Goal: Task Accomplishment & Management: Manage account settings

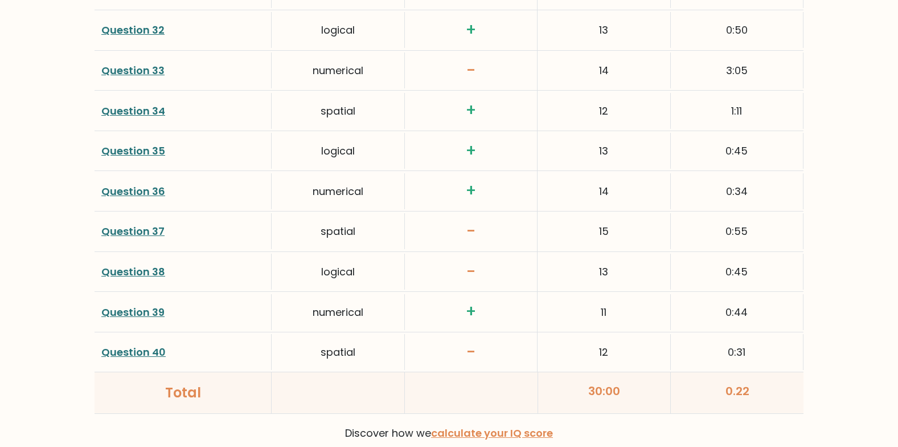
scroll to position [2990, 0]
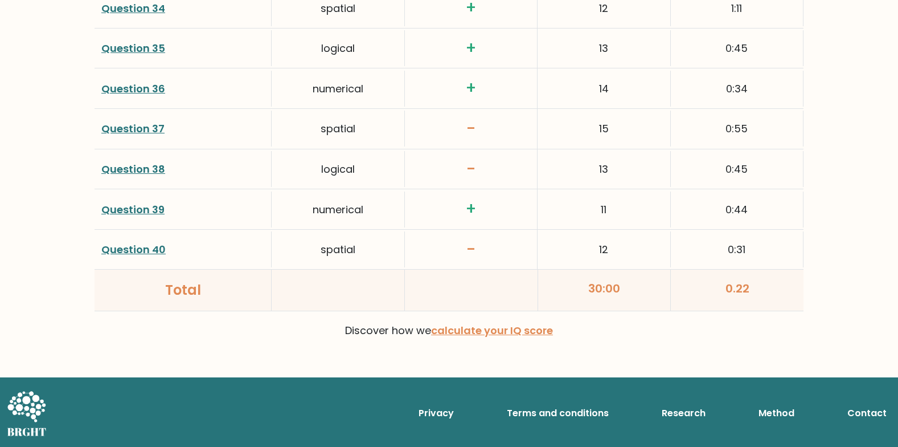
click at [494, 250] on h3 "-" at bounding box center [471, 249] width 118 height 19
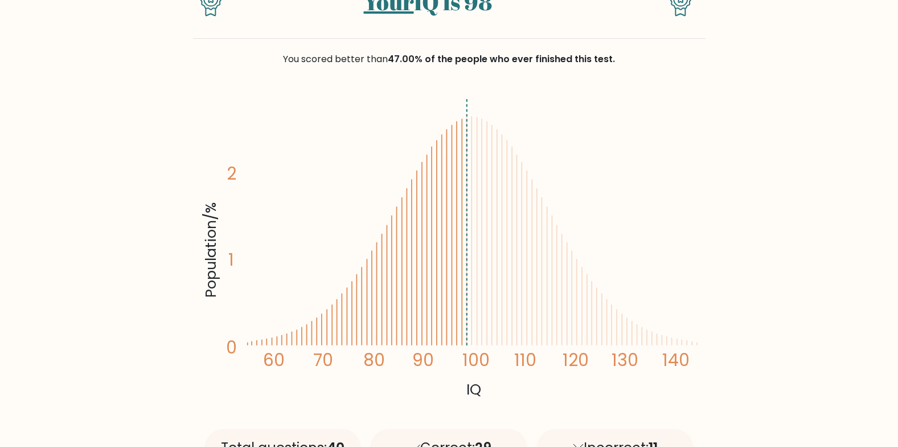
scroll to position [0, 0]
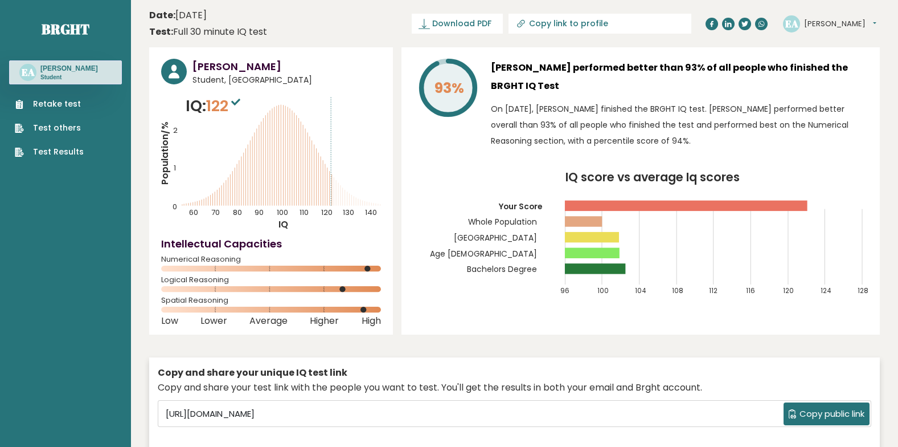
click at [428, 317] on div "93% Elias Abdelaziz performed better than 93% of all people who finished the BR…" at bounding box center [641, 190] width 479 height 287
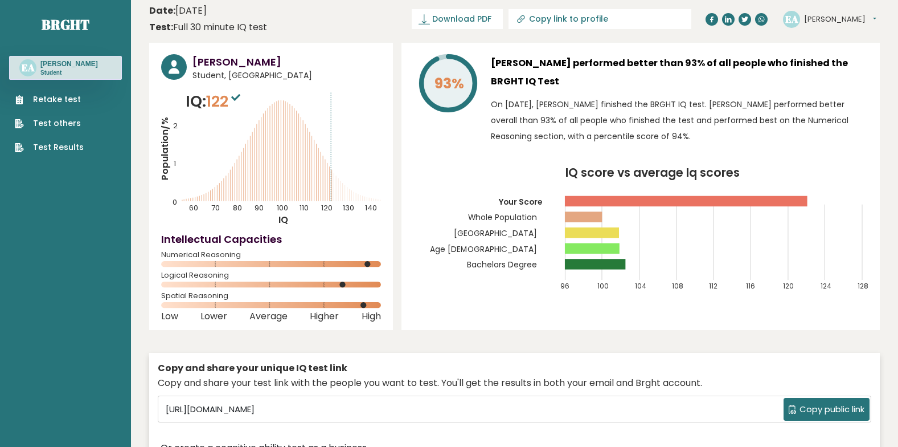
scroll to position [5, 0]
click at [485, 304] on div "93% Elias Abdelaziz performed better than 93% of all people who finished the BR…" at bounding box center [641, 185] width 479 height 287
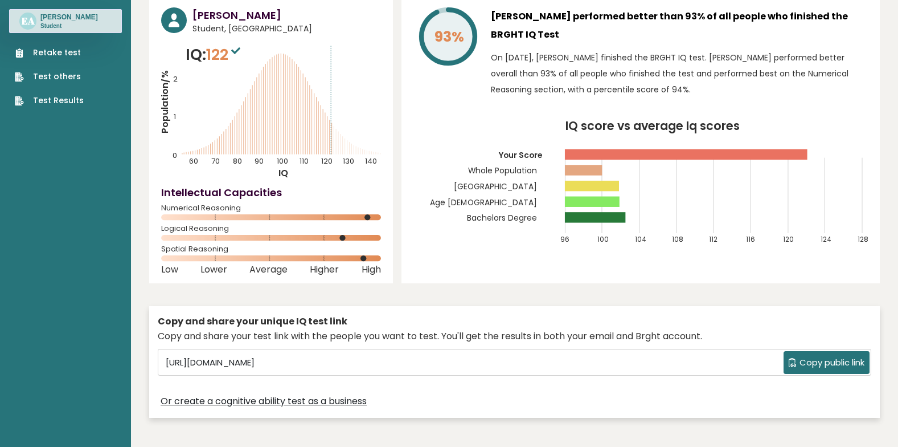
scroll to position [0, 0]
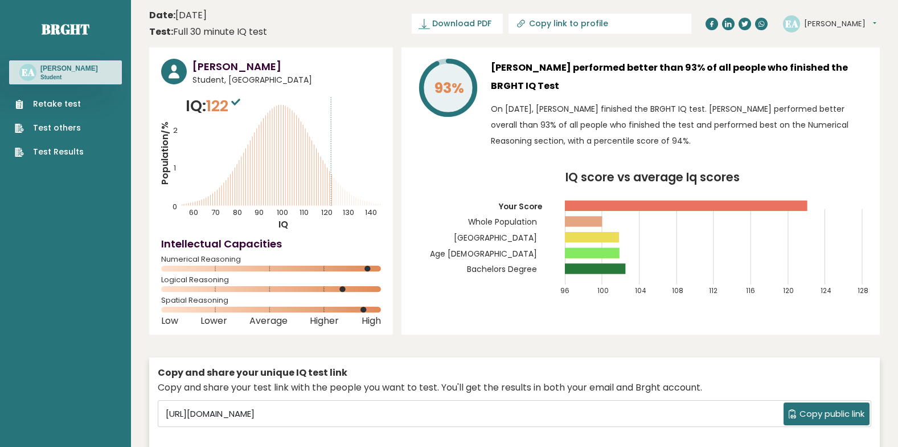
click at [231, 65] on h3 "Elias Abdelaziz" at bounding box center [287, 66] width 189 height 15
click at [67, 156] on link "Test Results" at bounding box center [49, 152] width 69 height 12
click at [813, 20] on button "Elias" at bounding box center [840, 23] width 72 height 11
click at [826, 52] on link "Profile" at bounding box center [834, 58] width 58 height 16
click at [813, 23] on button "[PERSON_NAME]" at bounding box center [840, 23] width 72 height 11
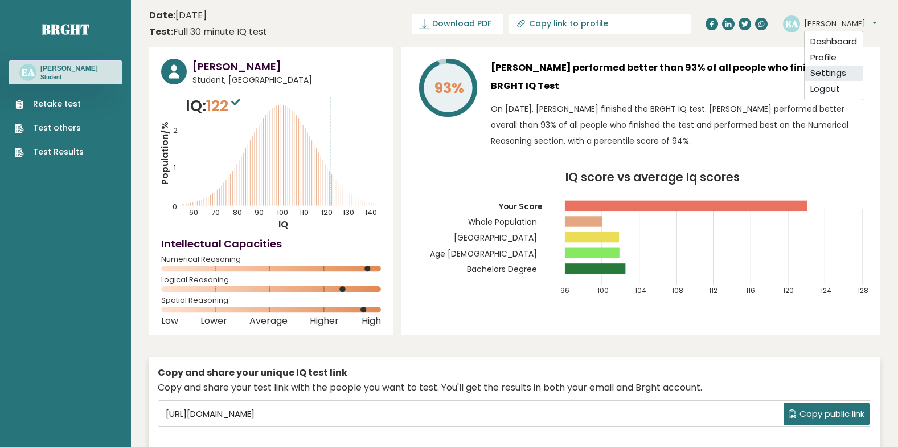
click at [820, 68] on link "Settings" at bounding box center [834, 74] width 58 height 16
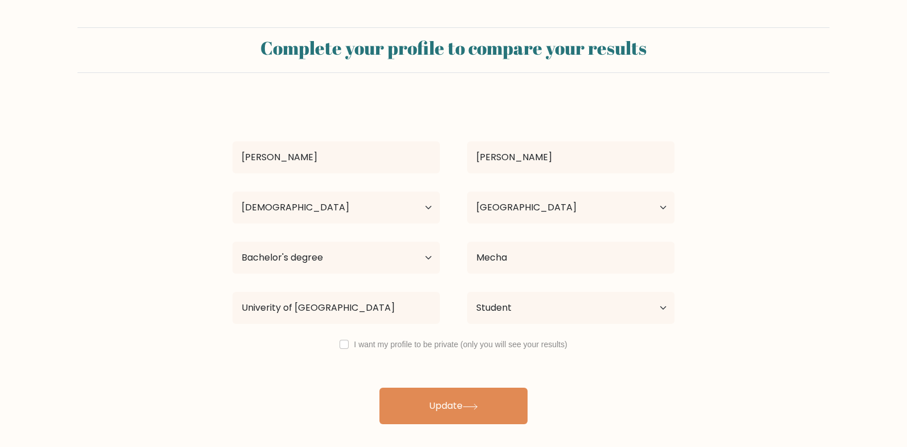
select select "25_34"
select select "SD"
select select "bachelors_degree"
select select "student"
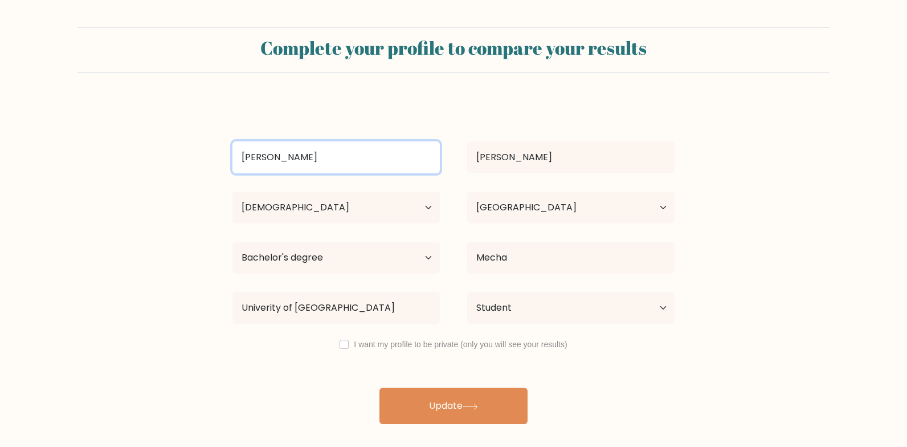
drag, startPoint x: 334, startPoint y: 161, endPoint x: 244, endPoint y: 134, distance: 93.7
click at [244, 134] on div "Elias Abdelaziz Age Under 18 years old 18-24 years old 25-34 years old 35-44 ye…" at bounding box center [454, 262] width 456 height 324
type input "E"
type input "F"
type input "S"
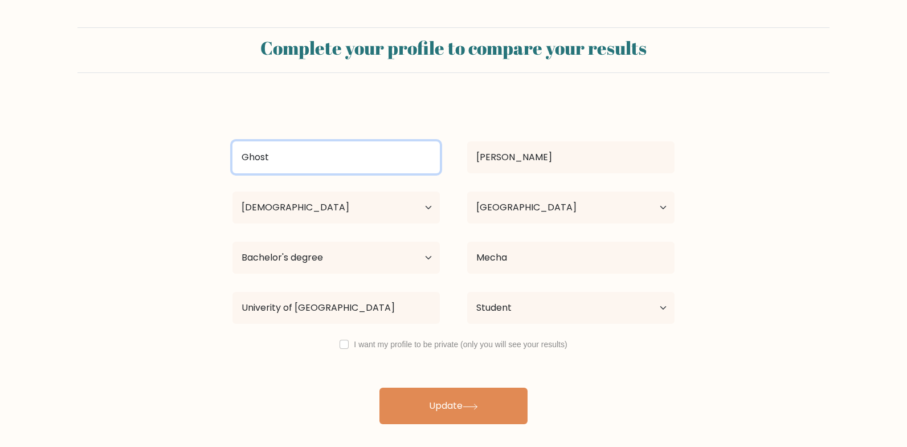
type input "Ghost"
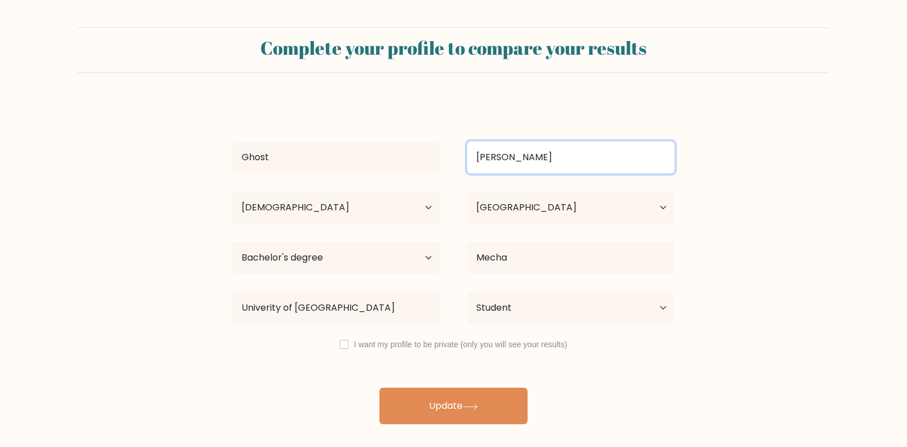
click at [503, 161] on input "Abdelaziz" at bounding box center [570, 157] width 207 height 32
type input "Rider"
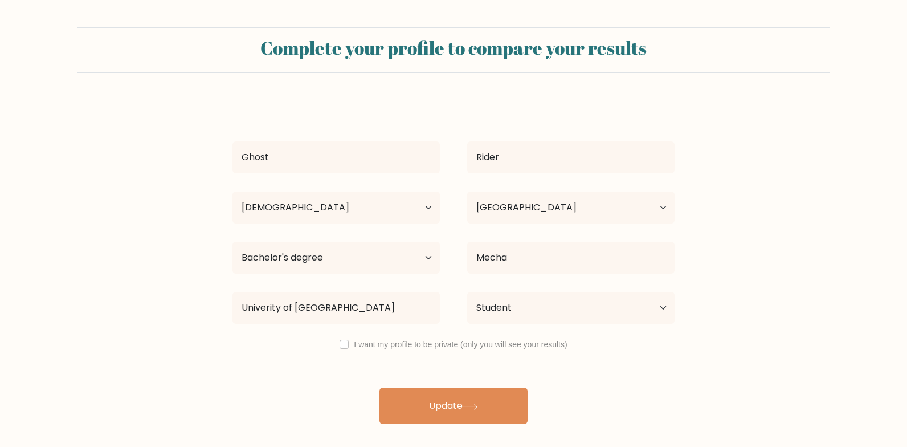
click at [710, 361] on form "Complete your profile to compare your results Ghost Rider Age Under 18 years ol…" at bounding box center [453, 225] width 907 height 396
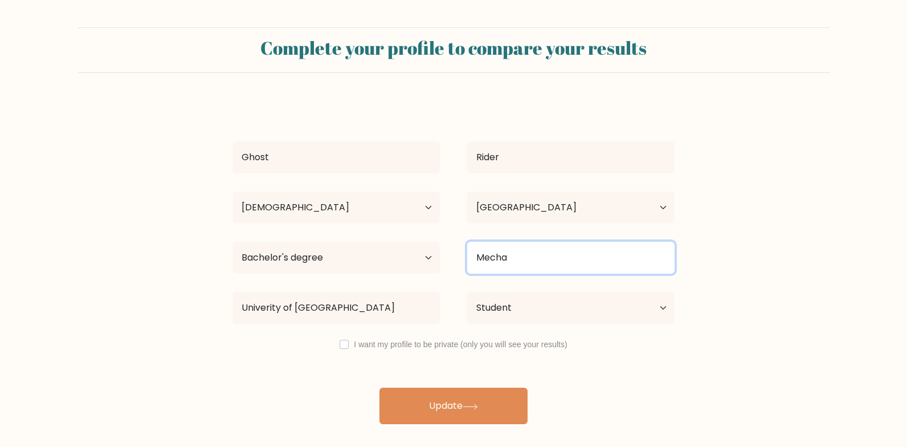
click at [595, 266] on input "Mecha" at bounding box center [570, 258] width 207 height 32
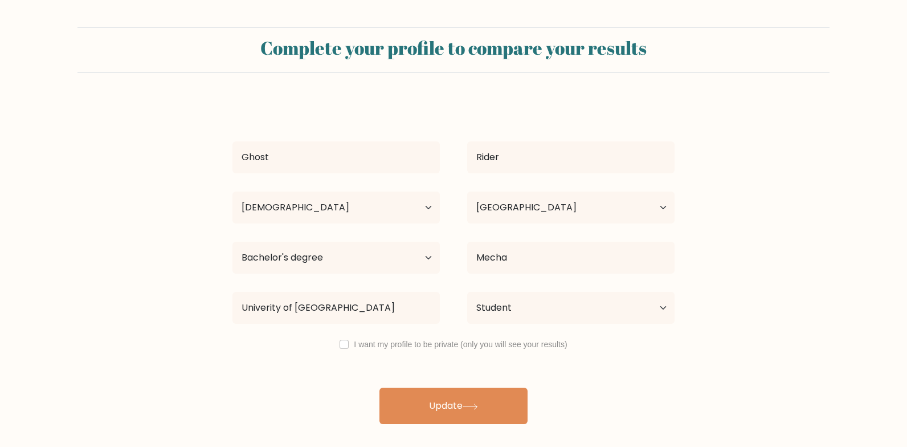
click at [261, 329] on div "Ghost Rider Age Under 18 years old 18-24 years old 25-34 years old 35-44 years …" at bounding box center [454, 262] width 456 height 324
click at [508, 304] on select "Current employment status Employed Student Retired Other / prefer not to answer" at bounding box center [570, 308] width 207 height 32
select select "employed"
click at [467, 292] on select "Current employment status Employed Student Retired Other / prefer not to answer" at bounding box center [570, 308] width 207 height 32
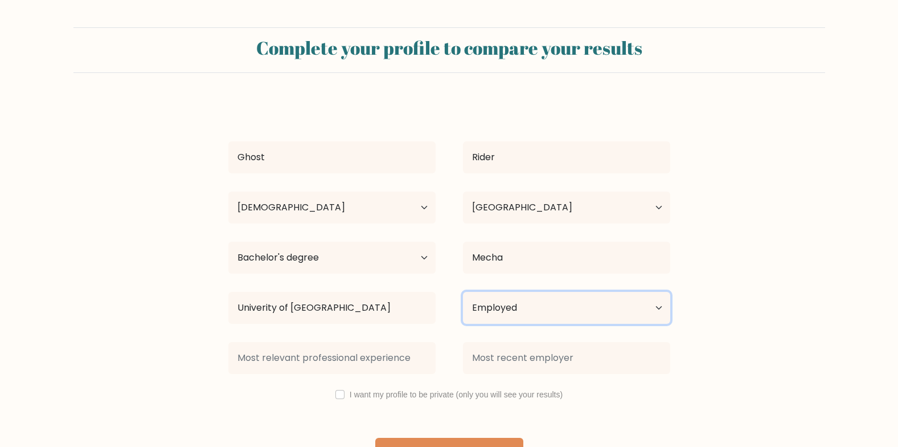
scroll to position [27, 0]
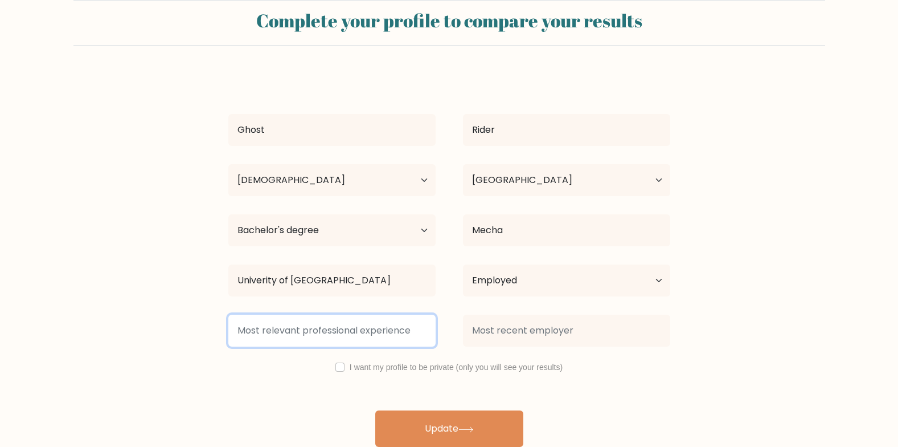
click at [413, 337] on input at bounding box center [331, 330] width 207 height 32
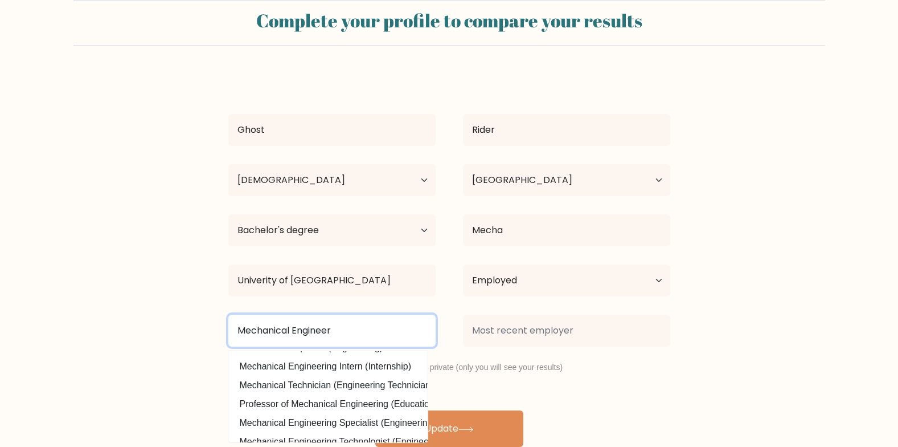
scroll to position [0, 0]
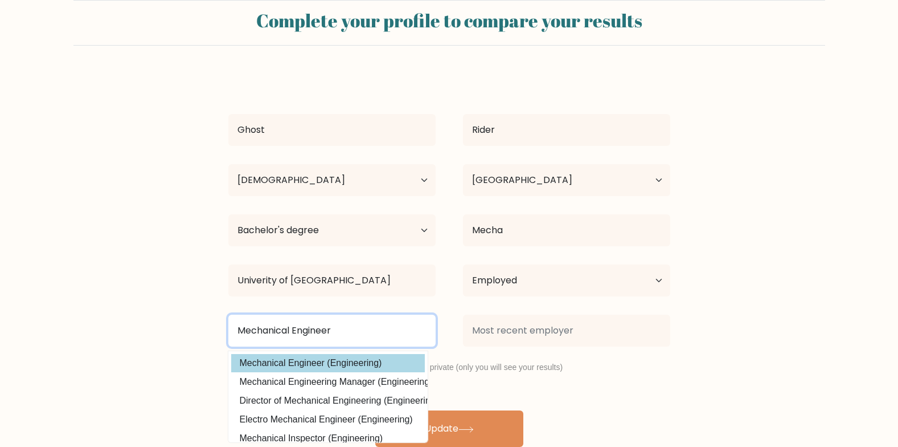
type input "Mechanical Engineer"
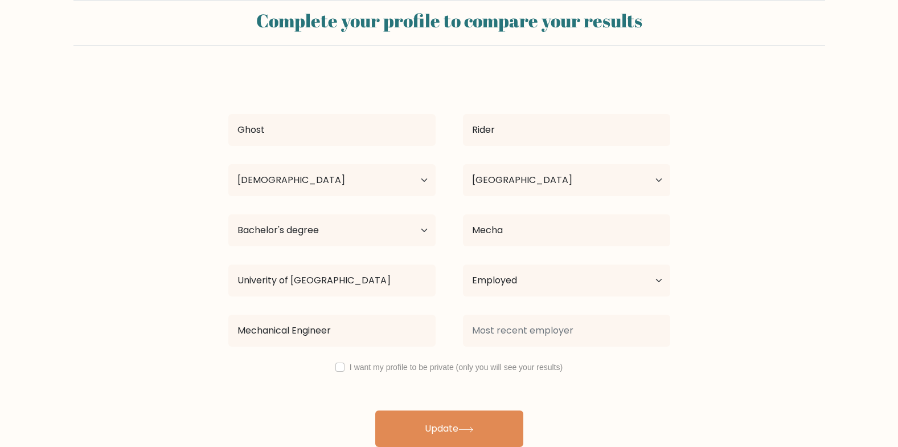
click at [368, 364] on div "Ghost Rider Age Under 18 years old 18-24 years old 25-34 years old 35-44 years …" at bounding box center [450, 260] width 456 height 374
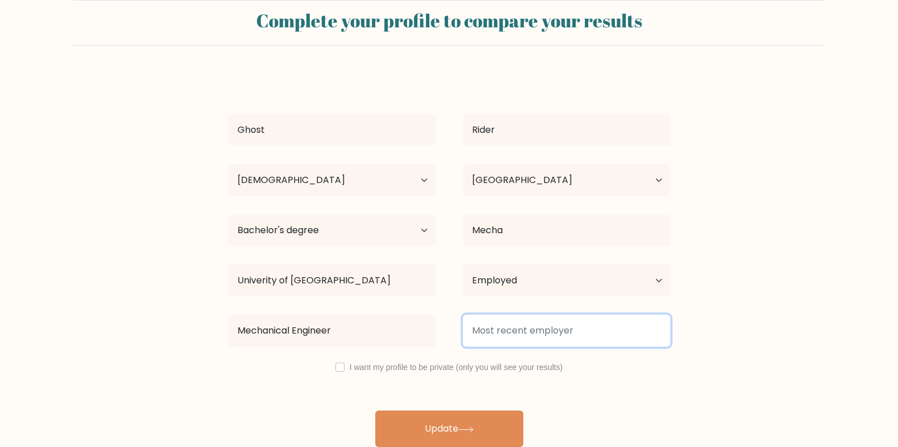
click at [533, 324] on input at bounding box center [566, 330] width 207 height 32
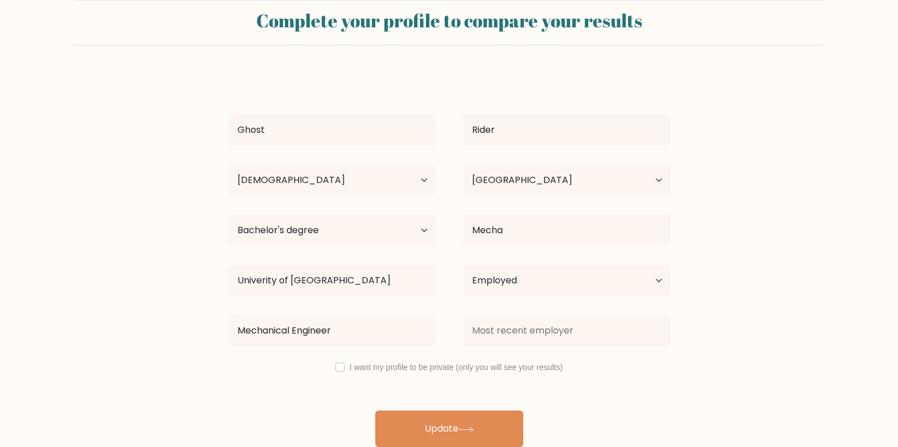
click at [350, 366] on label "I want my profile to be private (only you will see your results)" at bounding box center [456, 366] width 213 height 9
click at [342, 366] on input "checkbox" at bounding box center [340, 366] width 9 height 9
checkbox input "true"
click at [430, 411] on button "Update" at bounding box center [449, 428] width 148 height 36
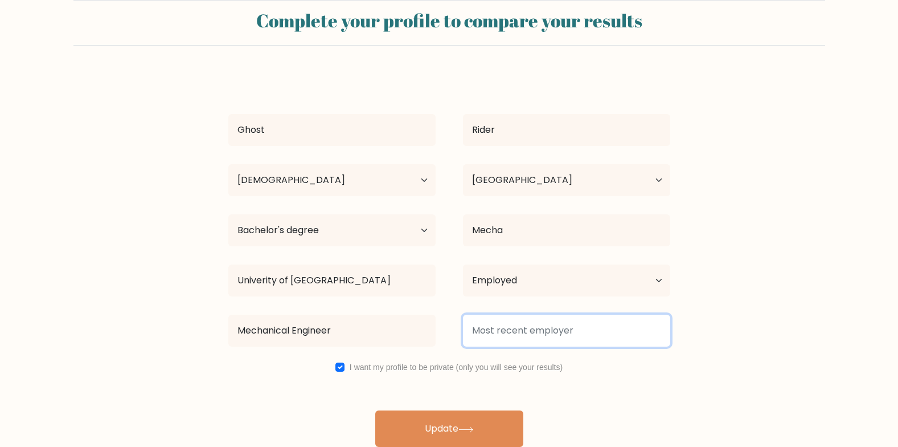
click at [500, 322] on input at bounding box center [566, 330] width 207 height 32
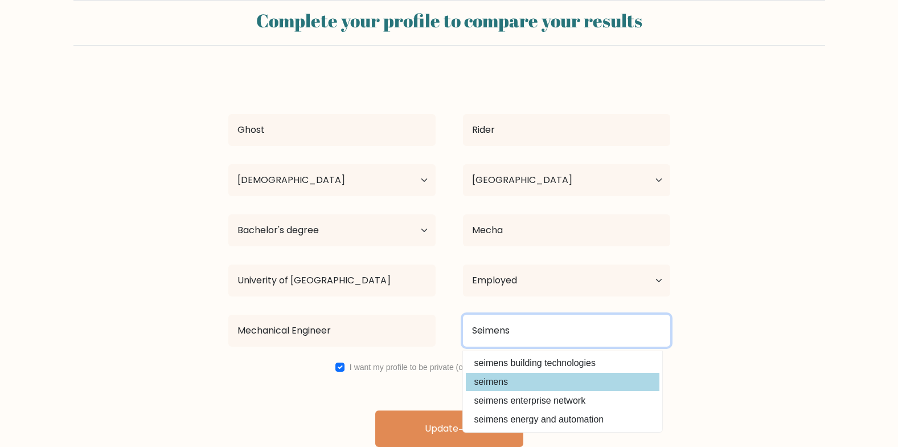
type input "Seimens"
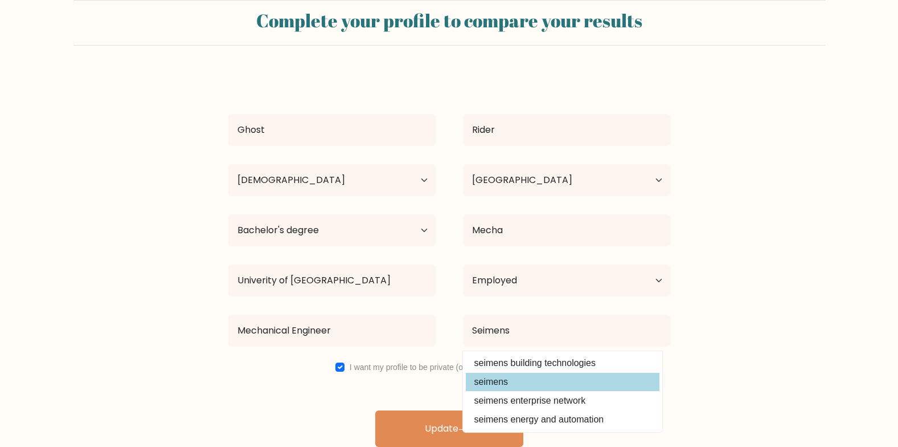
click at [510, 382] on div "Ghost Rider Age Under 18 years old 18-24 years old 25-34 years old 35-44 years …" at bounding box center [450, 260] width 456 height 374
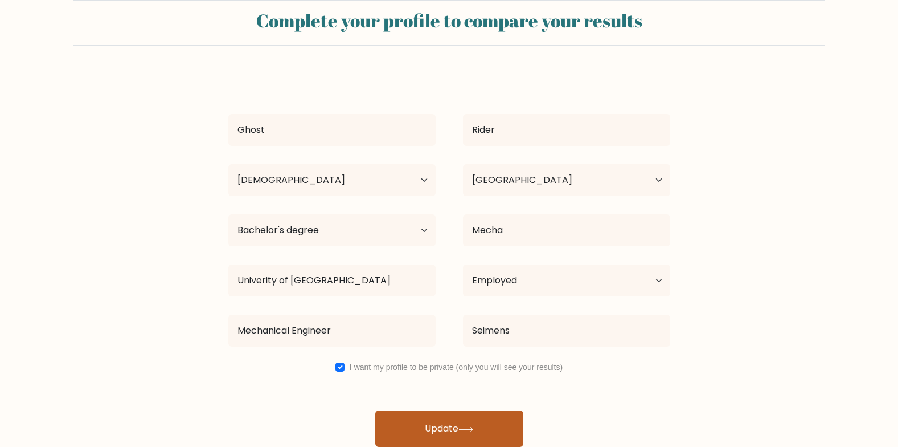
click at [470, 421] on button "Update" at bounding box center [449, 428] width 148 height 36
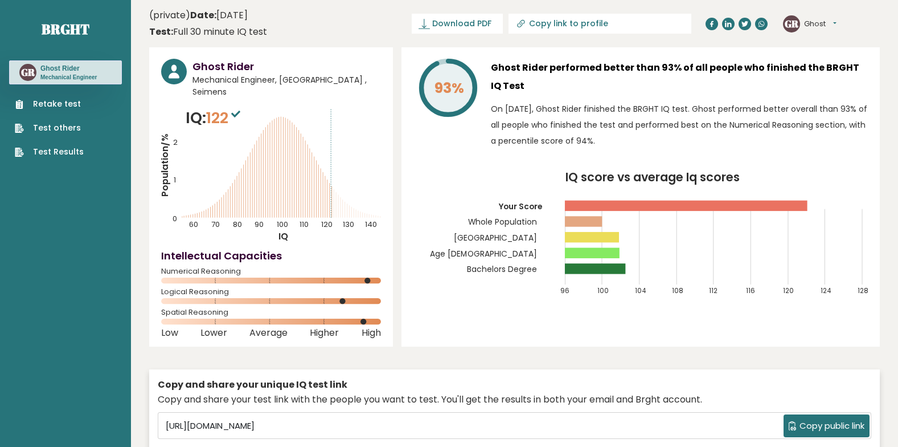
click at [514, 275] on tspan "Bachelors Degree" at bounding box center [502, 268] width 70 height 11
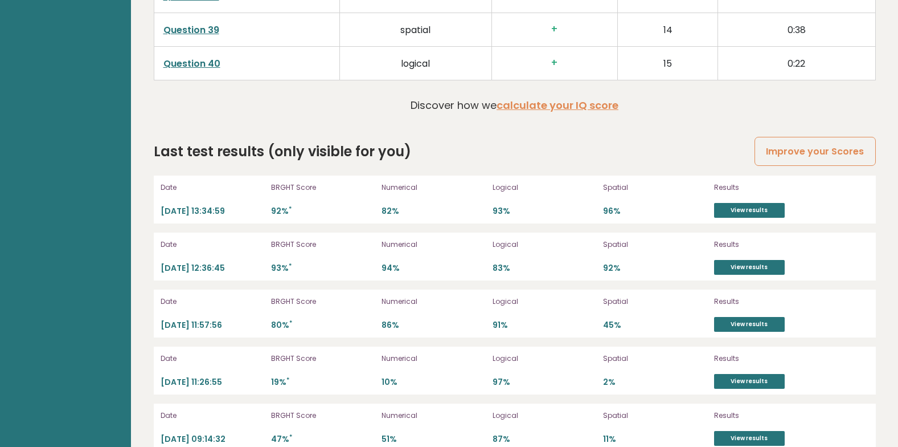
scroll to position [3119, 0]
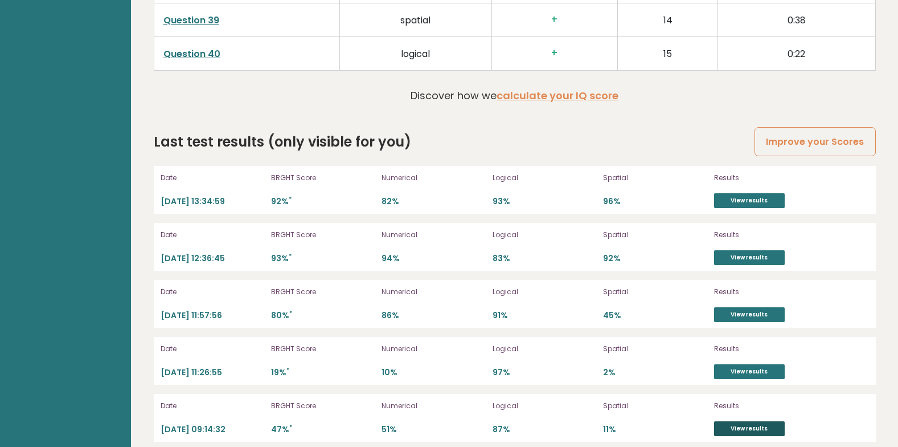
click at [724, 421] on link "View results" at bounding box center [749, 428] width 71 height 15
click at [740, 364] on link "View results" at bounding box center [749, 371] width 71 height 15
click at [735, 421] on link "View results" at bounding box center [749, 428] width 71 height 15
click at [732, 250] on link "View results" at bounding box center [749, 257] width 71 height 15
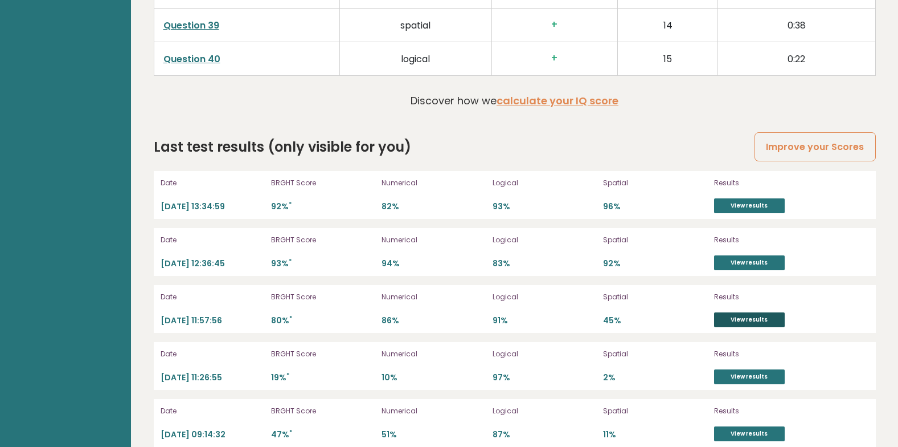
click at [734, 312] on link "View results" at bounding box center [749, 319] width 71 height 15
click at [428, 258] on p "94%" at bounding box center [434, 263] width 104 height 11
click at [533, 258] on div "Date 2024-05-20 12:36:45 BRGHT Score 93% * Numerical 94% Logical 83% Spatial 92…" at bounding box center [515, 252] width 722 height 48
click at [525, 171] on div "Date 2024-05-20 13:34:59 BRGHT Score 92% * Numerical 82% Logical 93% Spatial 96…" at bounding box center [515, 195] width 722 height 48
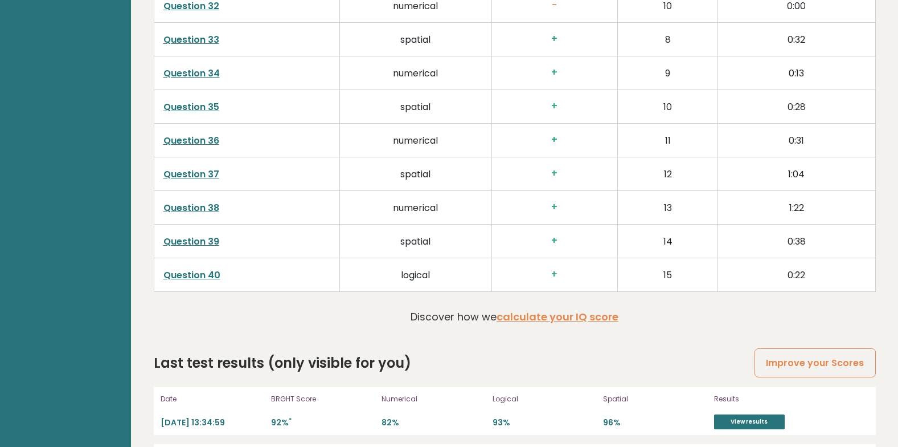
scroll to position [2898, 0]
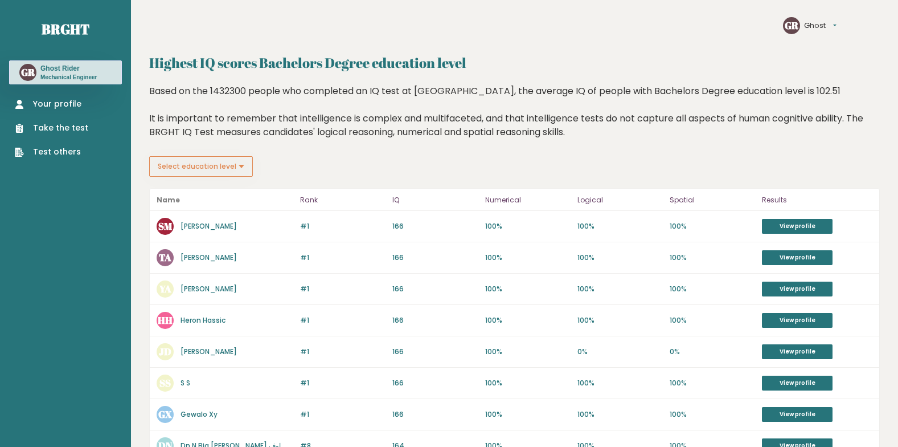
click at [246, 174] on button "Select education level" at bounding box center [201, 166] width 104 height 21
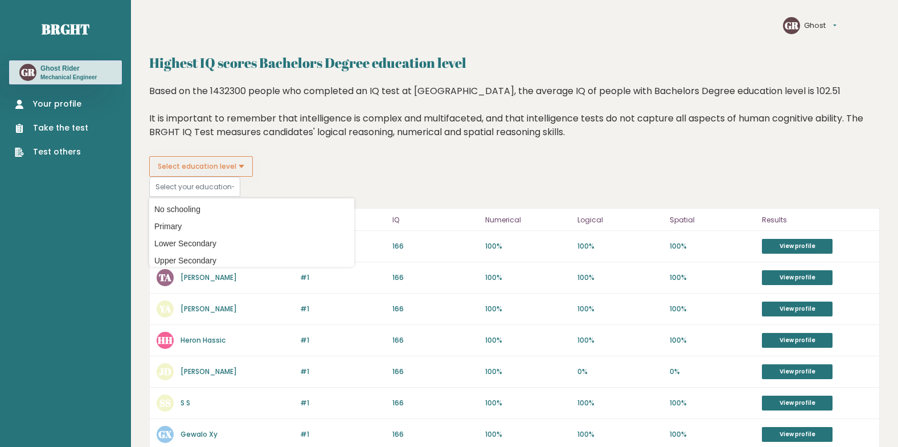
click at [246, 174] on button "Select education level" at bounding box center [201, 166] width 104 height 21
click at [167, 207] on option "No schooling" at bounding box center [251, 209] width 199 height 17
type input "no_schooling"
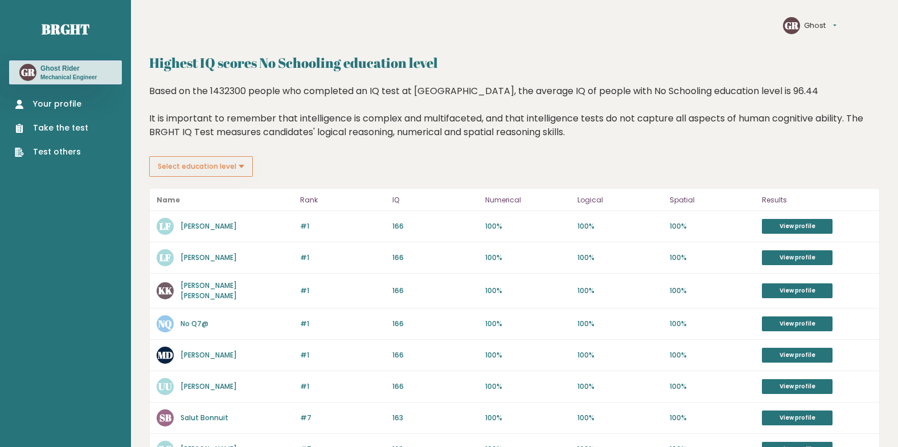
click at [353, 170] on fieldset "Select education level No schooling Primary Lower Secondary Upper Secondary Occ…" at bounding box center [251, 166] width 205 height 21
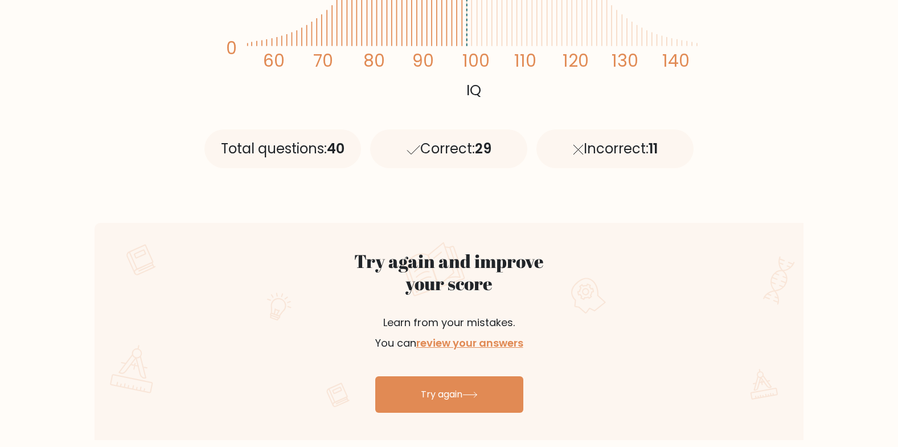
scroll to position [430, 0]
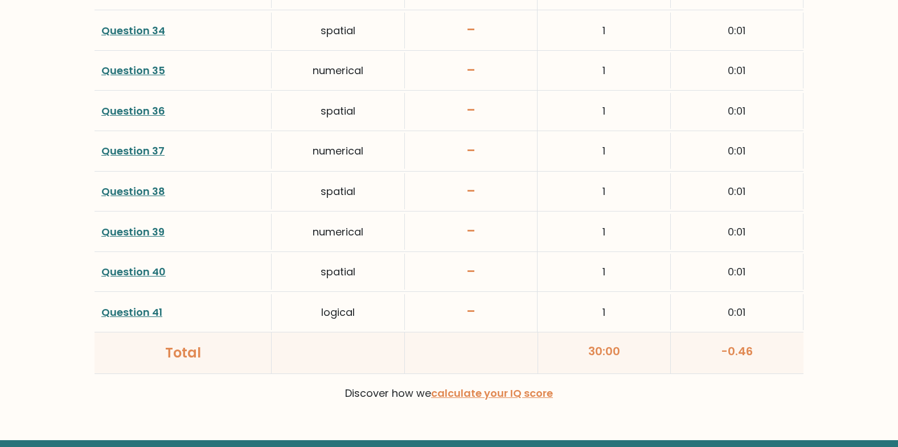
scroll to position [2966, 0]
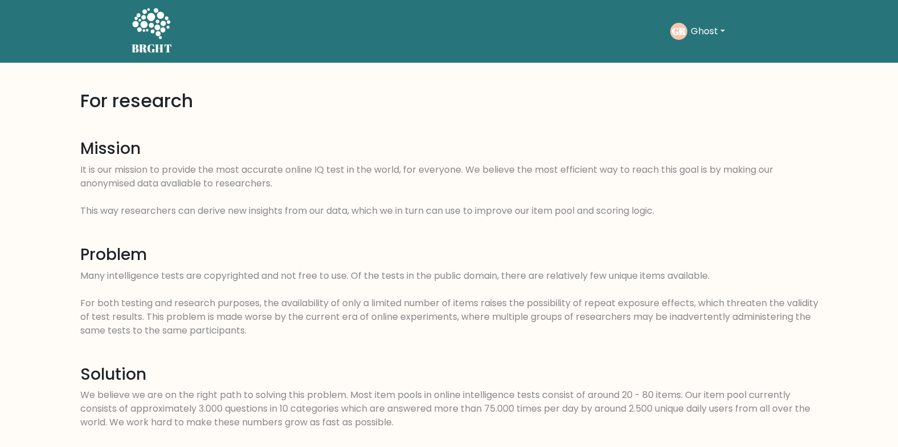
click at [463, 277] on span "Many intelligence tests are copyrighted and not free to use. Of the tests in th…" at bounding box center [449, 303] width 738 height 68
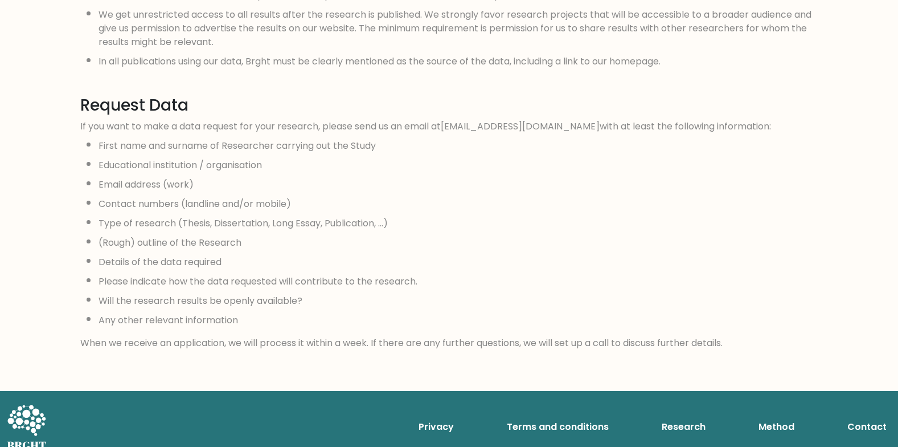
scroll to position [1053, 0]
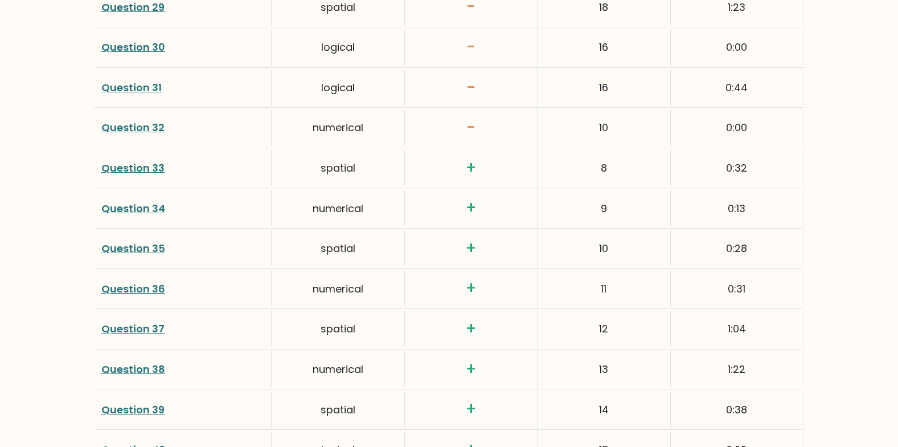
scroll to position [2990, 0]
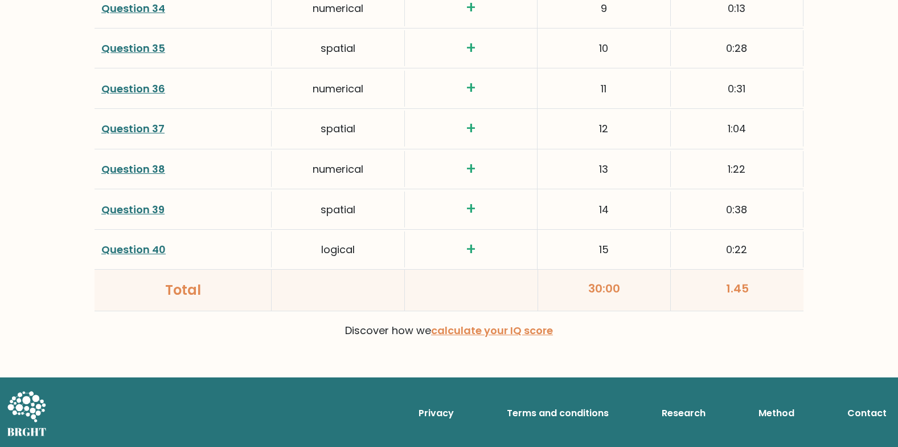
click at [580, 243] on div "15" at bounding box center [604, 249] width 133 height 36
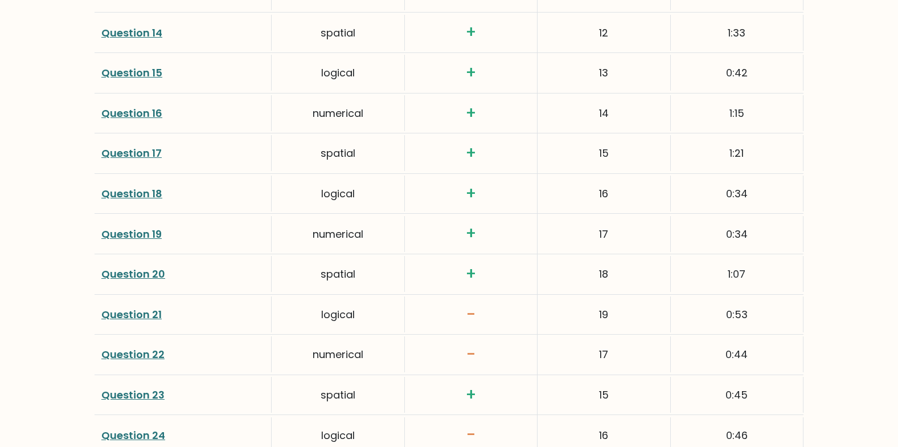
scroll to position [2207, 0]
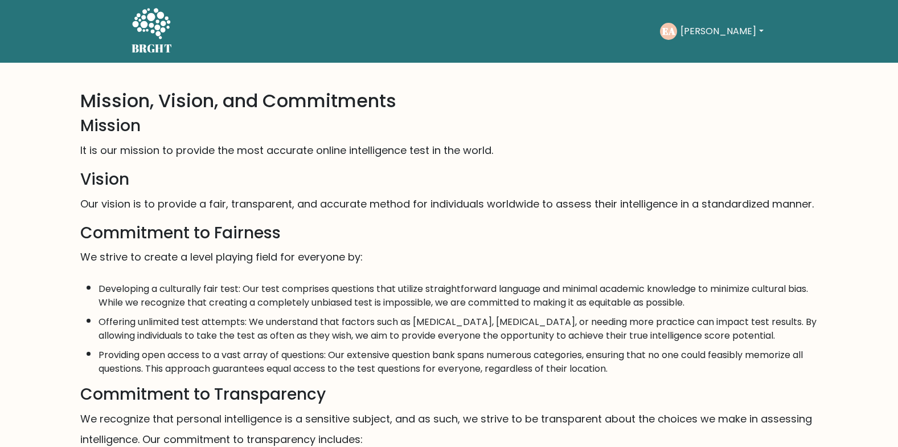
scroll to position [649, 0]
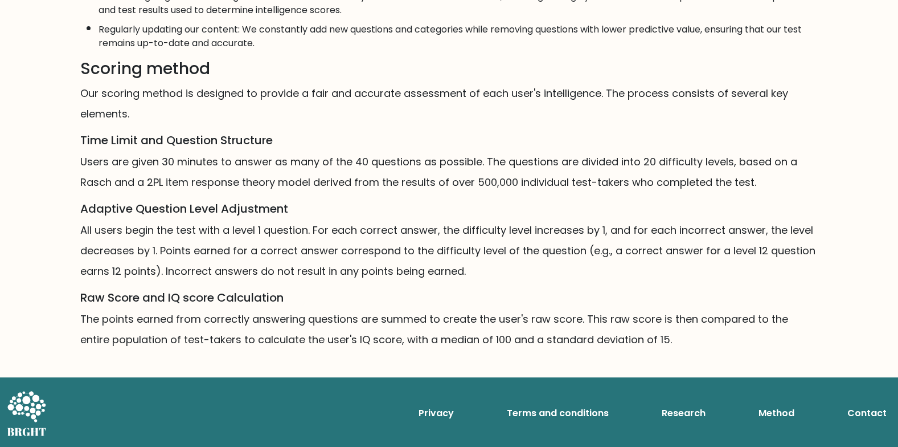
click at [470, 295] on h5 "Raw Score and IQ score Calculation" at bounding box center [449, 298] width 738 height 14
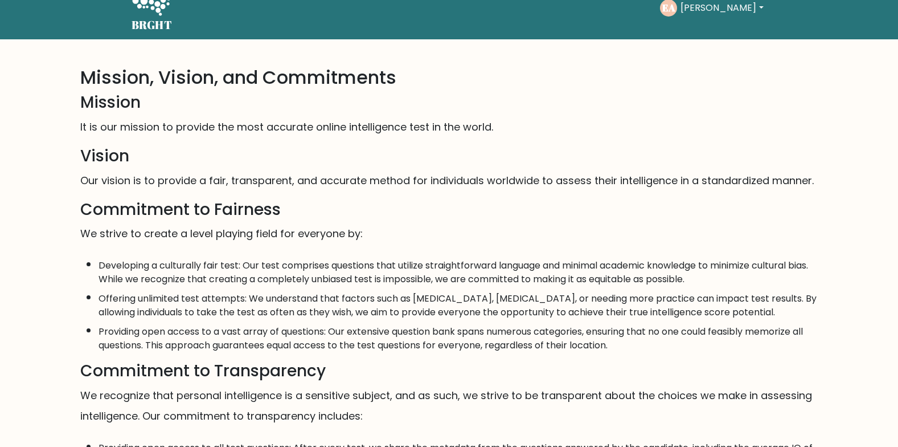
scroll to position [0, 0]
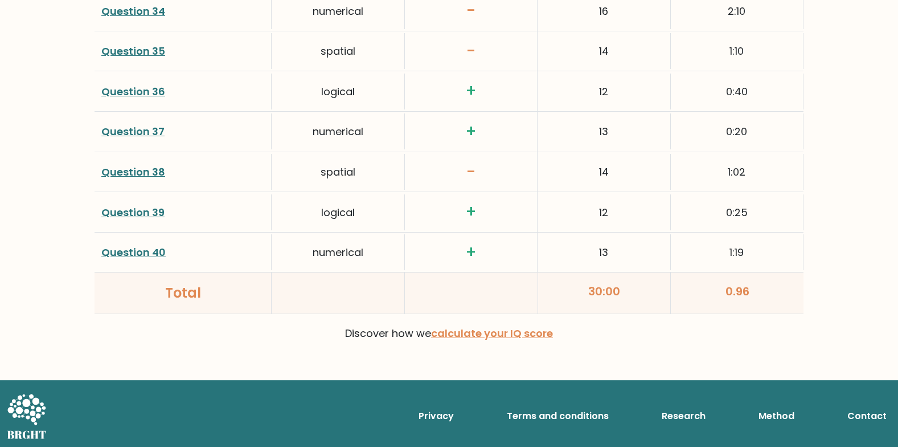
scroll to position [2990, 0]
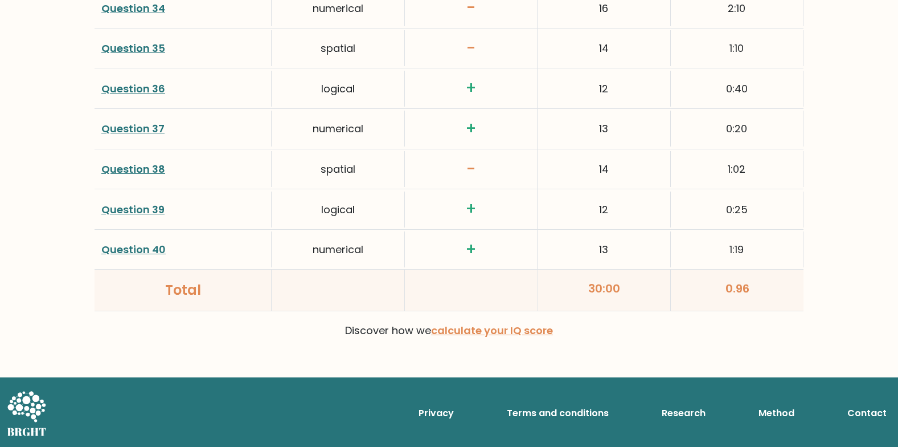
click at [317, 173] on div "spatial" at bounding box center [338, 169] width 133 height 36
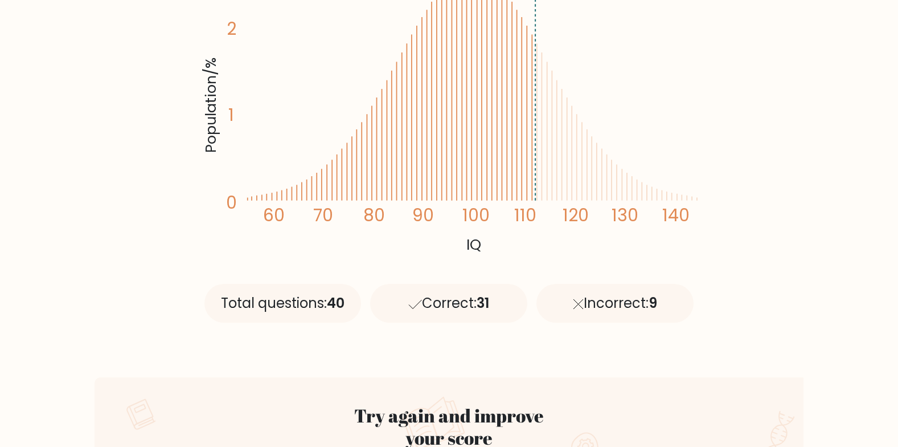
scroll to position [255, 0]
